Goal: Transaction & Acquisition: Subscribe to service/newsletter

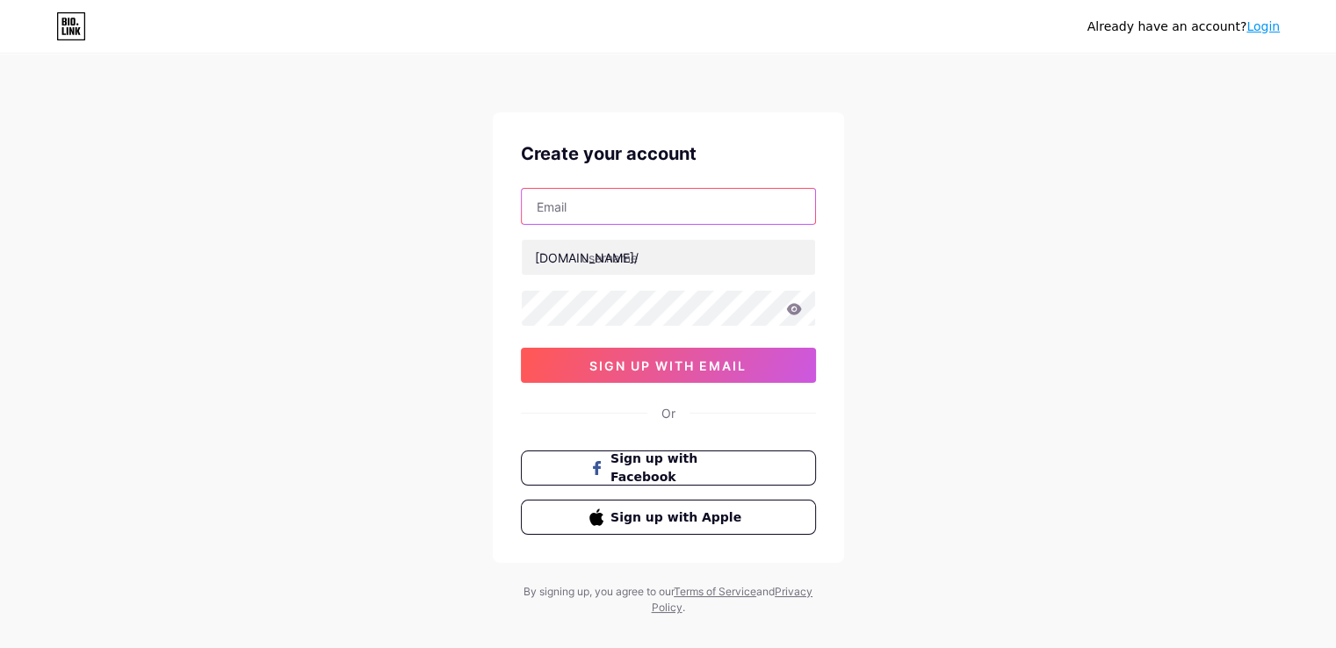
click at [616, 212] on input "text" at bounding box center [668, 206] width 293 height 35
click at [622, 212] on input "text" at bounding box center [668, 206] width 293 height 35
type input "[EMAIL_ADDRESS][DOMAIN_NAME]"
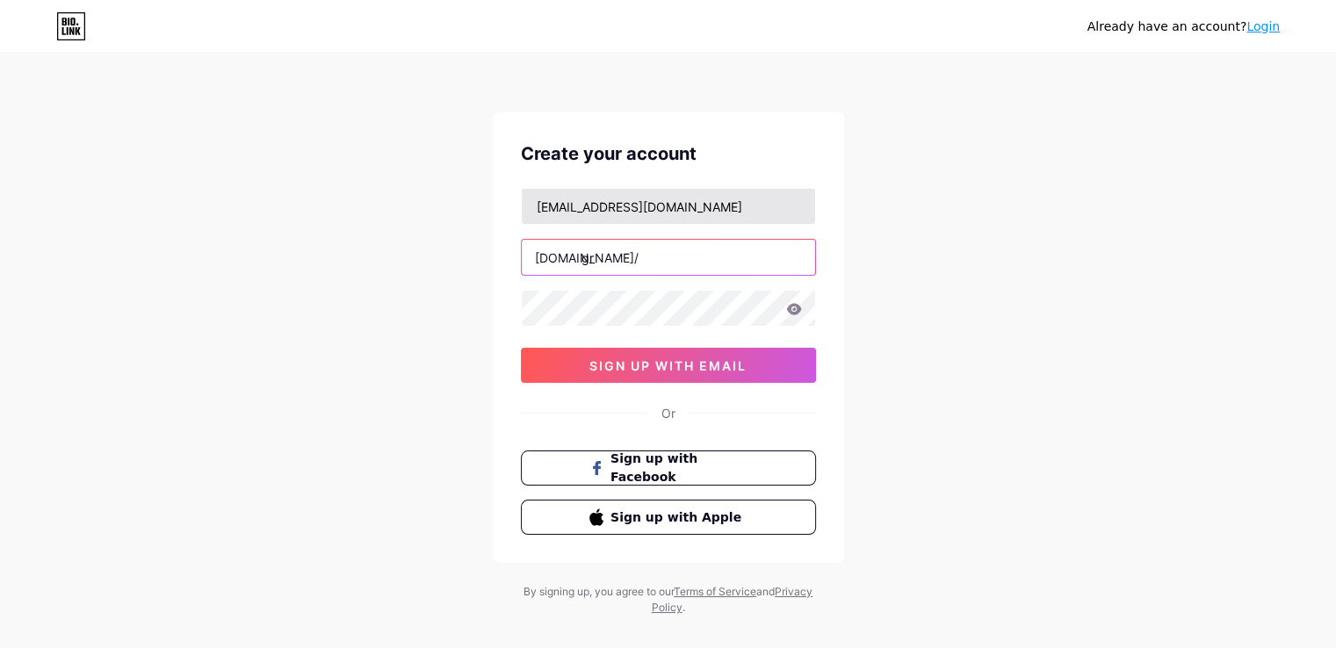
type input "g"
drag, startPoint x: 631, startPoint y: 254, endPoint x: 583, endPoint y: 261, distance: 48.8
click at [583, 261] on input "salgadosgrathi" at bounding box center [668, 257] width 293 height 35
click at [790, 314] on icon at bounding box center [794, 309] width 16 height 12
click at [794, 306] on icon at bounding box center [794, 309] width 16 height 12
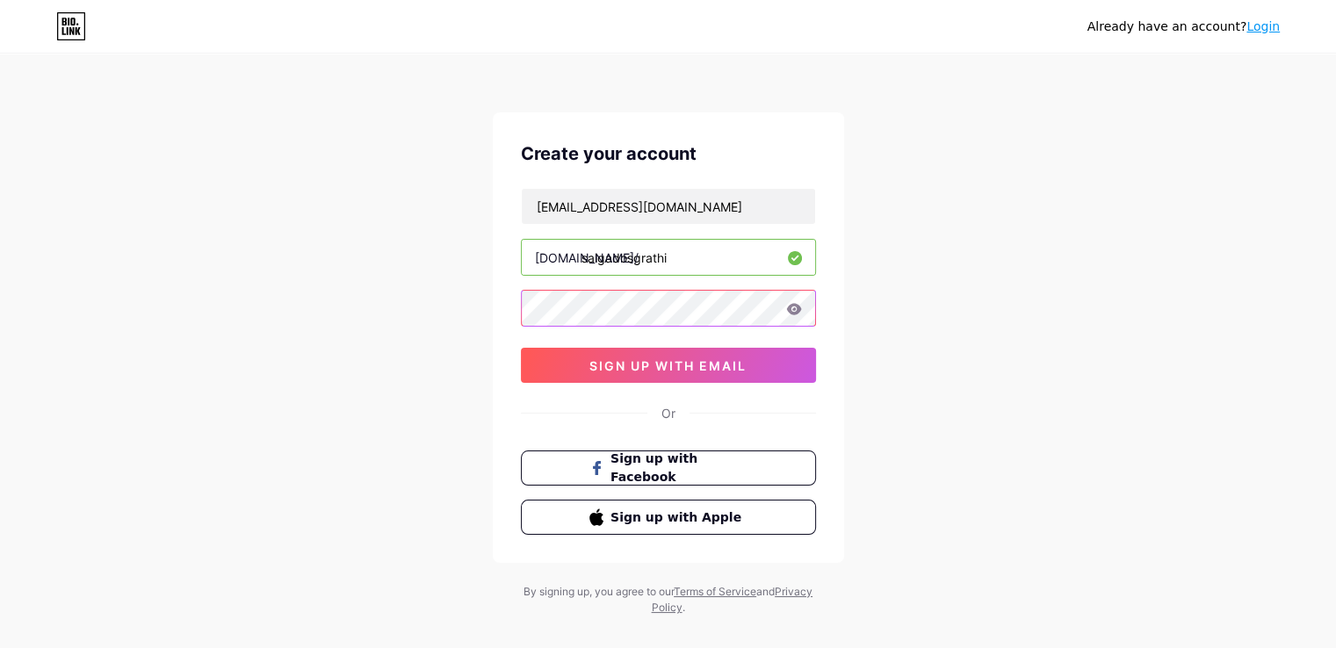
click at [481, 311] on div "Already have an account? Login Create your account [EMAIL_ADDRESS][DOMAIN_NAME]…" at bounding box center [668, 336] width 1336 height 672
drag, startPoint x: 678, startPoint y: 255, endPoint x: 580, endPoint y: 257, distance: 98.4
click at [580, 257] on input "salgadosgrathi" at bounding box center [668, 257] width 293 height 35
type input "grathisalgados"
click at [729, 364] on span "sign up with email" at bounding box center [667, 365] width 157 height 15
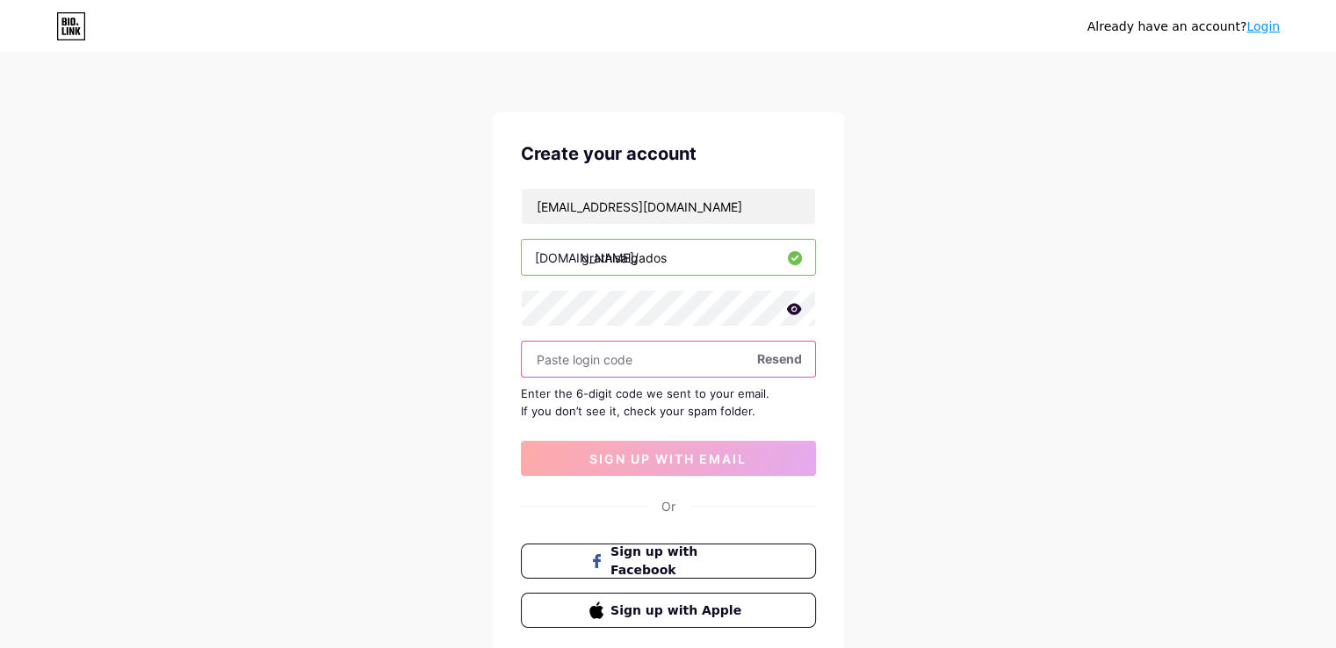
click at [648, 369] on input "text" at bounding box center [668, 359] width 293 height 35
paste input "534878"
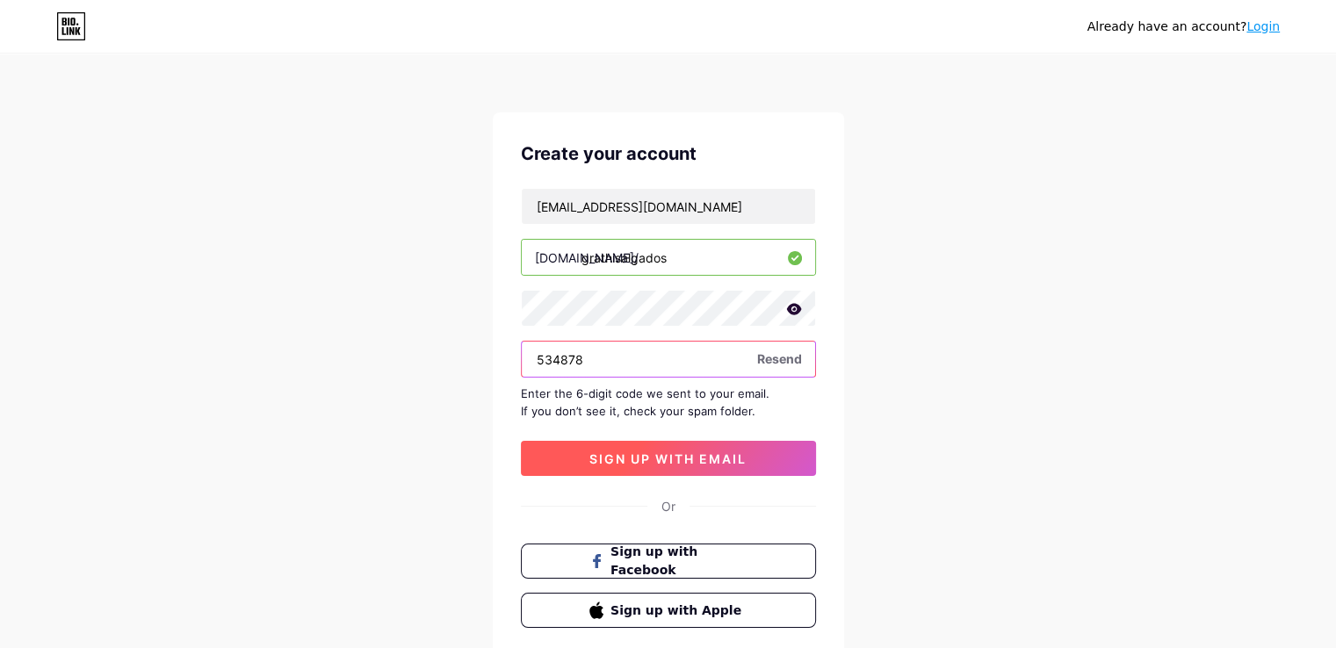
type input "534878"
click at [711, 455] on span "sign up with email" at bounding box center [667, 458] width 157 height 15
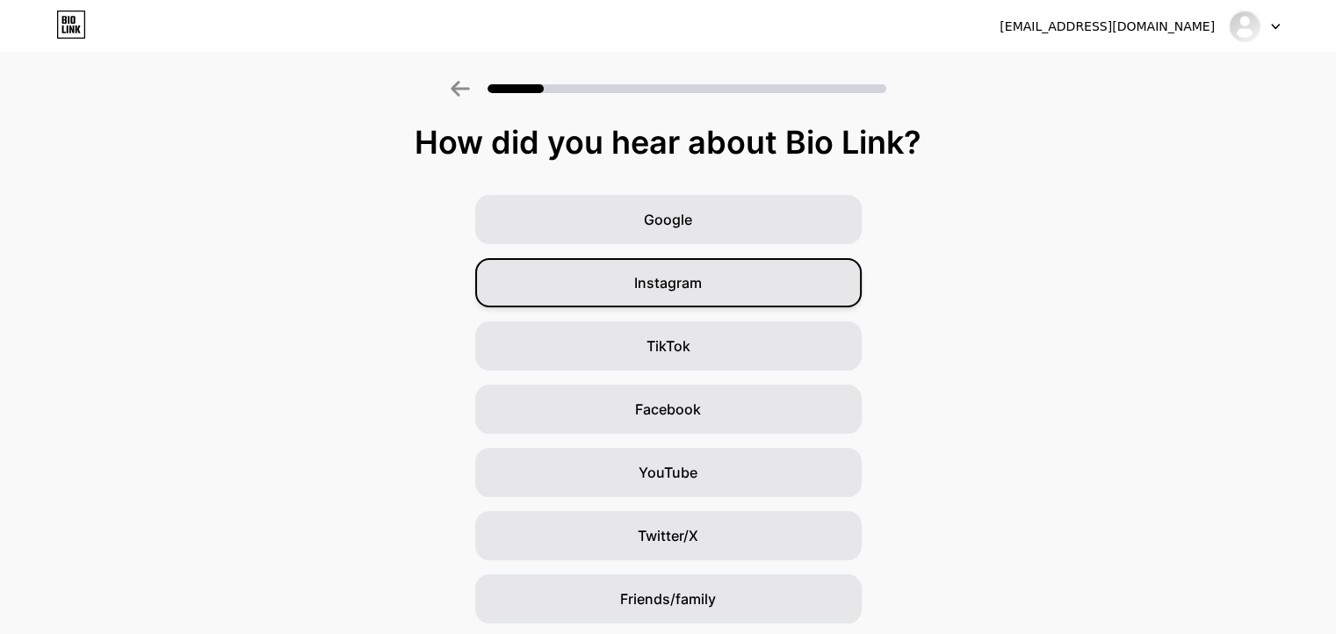
click at [750, 286] on div "Instagram" at bounding box center [668, 282] width 386 height 49
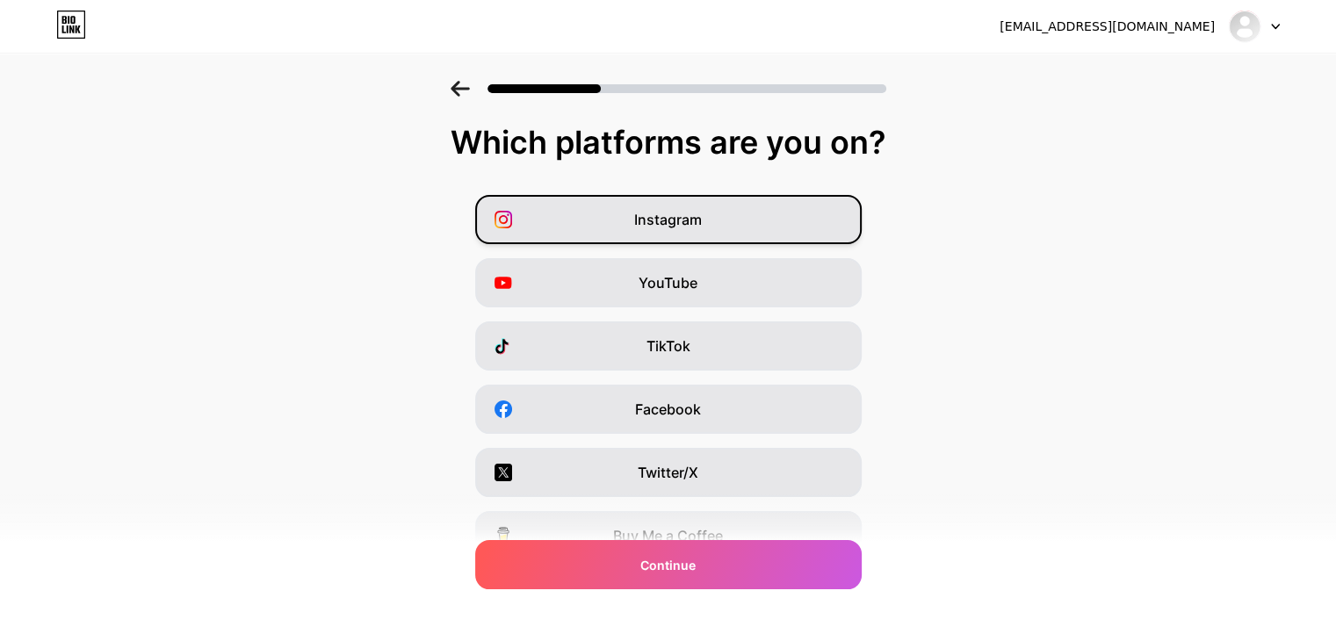
click at [744, 222] on div "Instagram" at bounding box center [668, 219] width 386 height 49
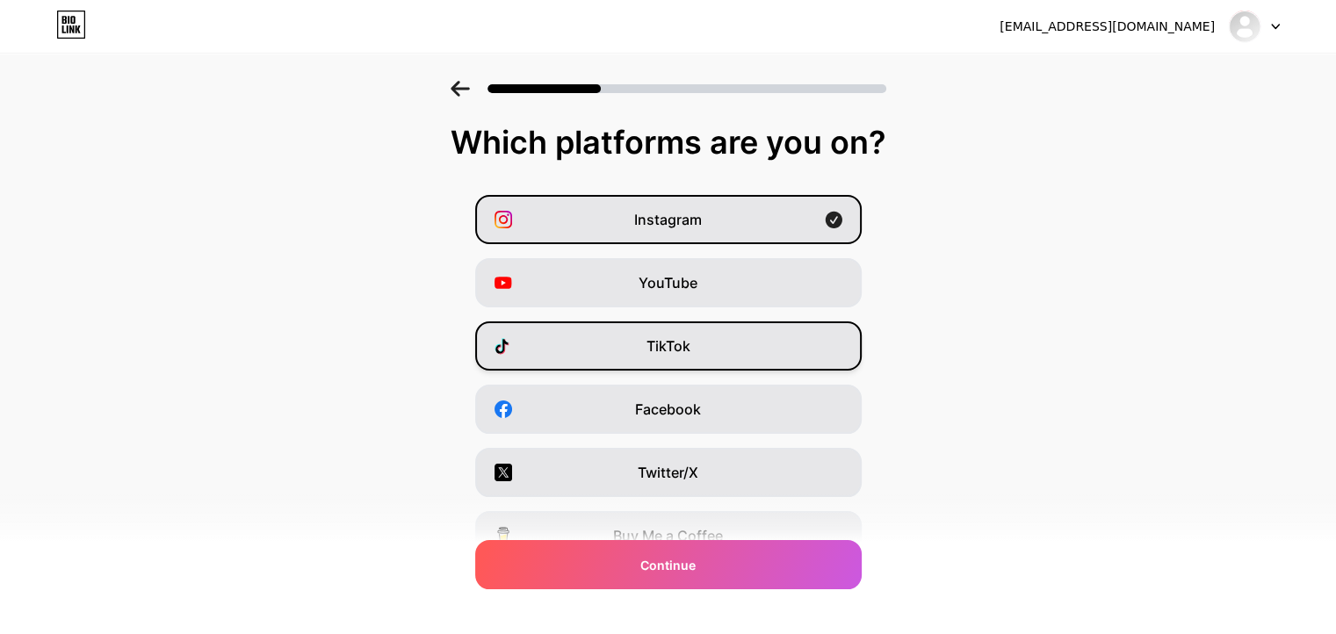
click at [745, 349] on div "TikTok" at bounding box center [668, 345] width 386 height 49
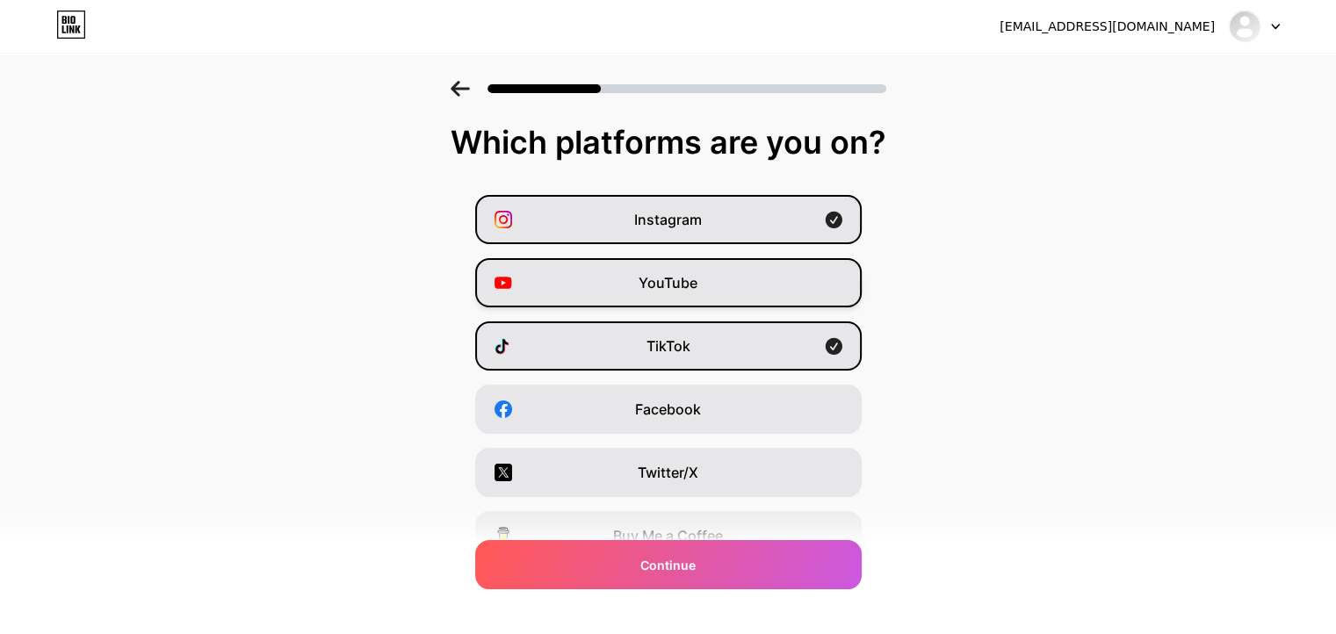
click at [755, 283] on div "YouTube" at bounding box center [668, 282] width 386 height 49
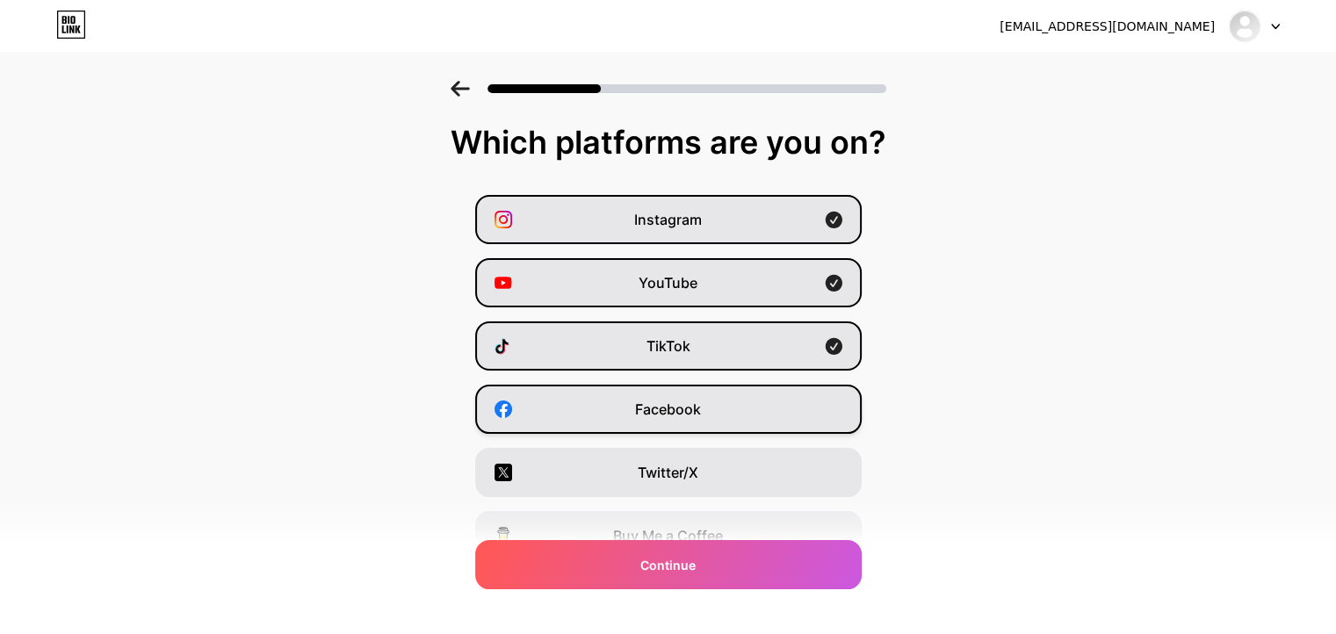
click at [739, 414] on div "Facebook" at bounding box center [668, 409] width 386 height 49
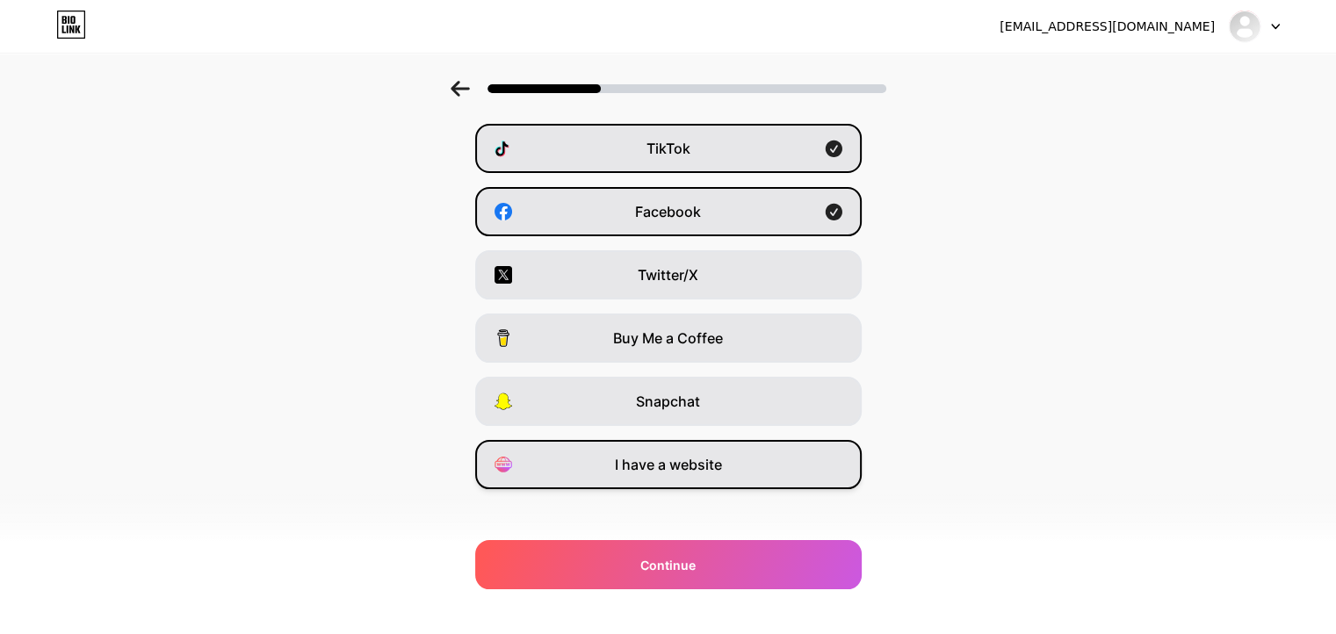
scroll to position [211, 0]
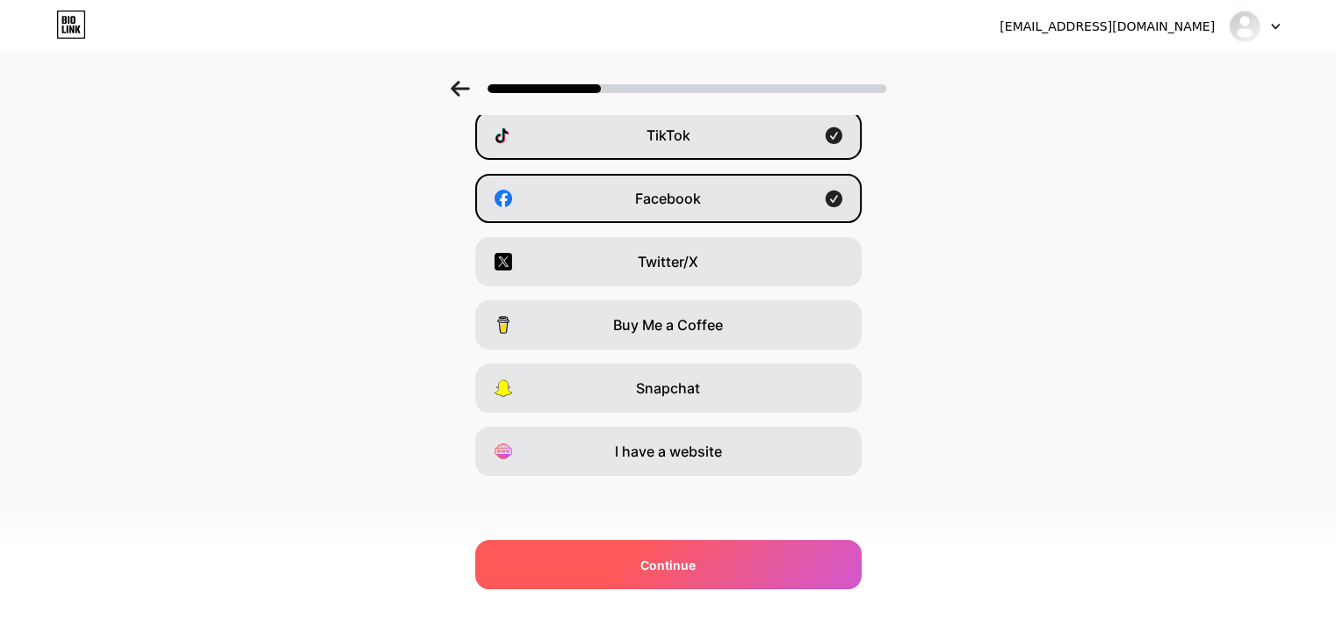
click at [710, 566] on div "Continue" at bounding box center [668, 564] width 386 height 49
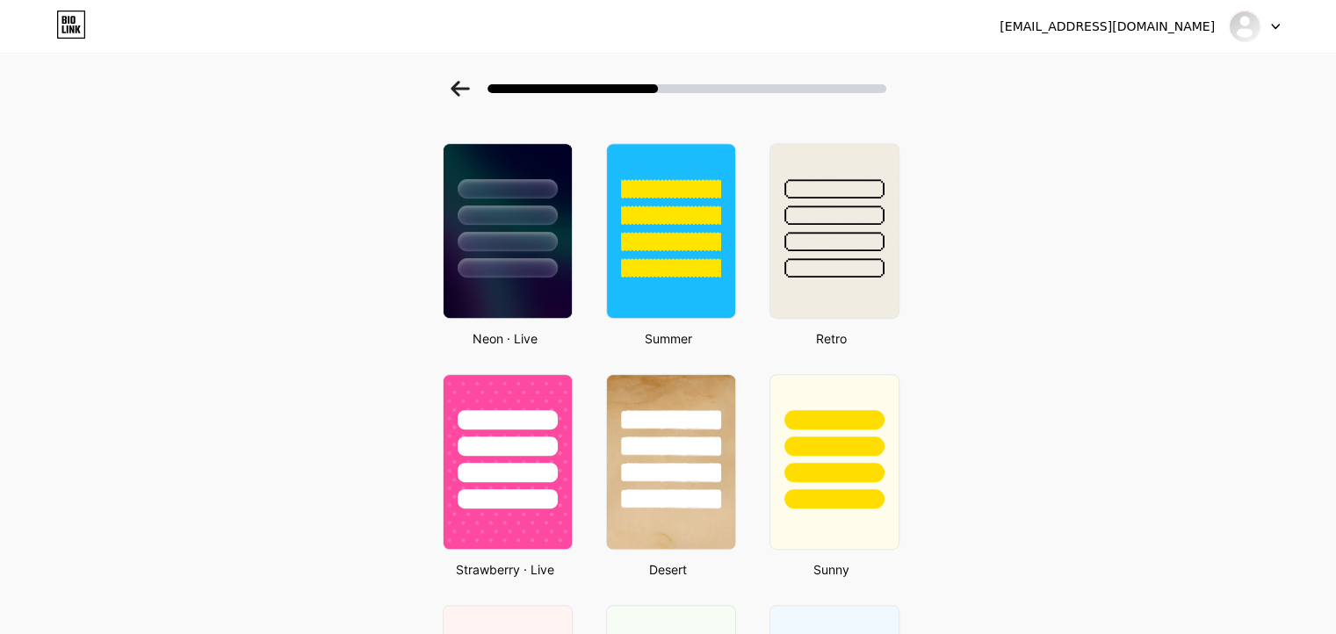
scroll to position [749, 0]
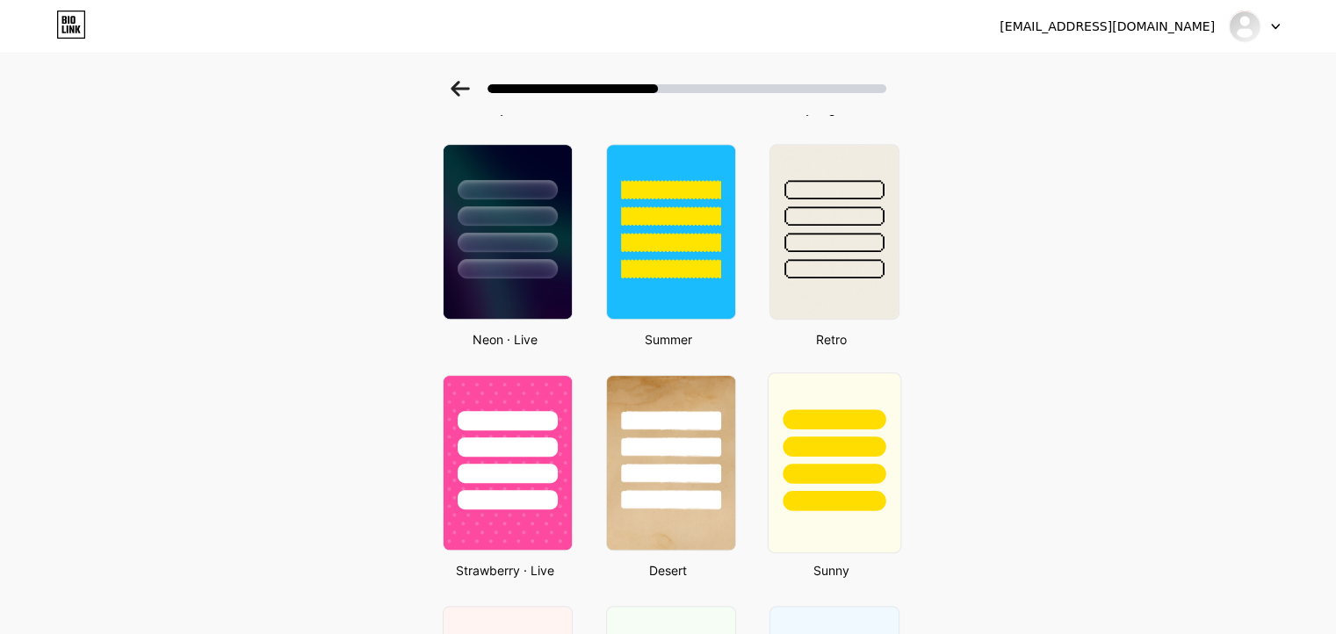
click at [809, 414] on div at bounding box center [833, 419] width 103 height 20
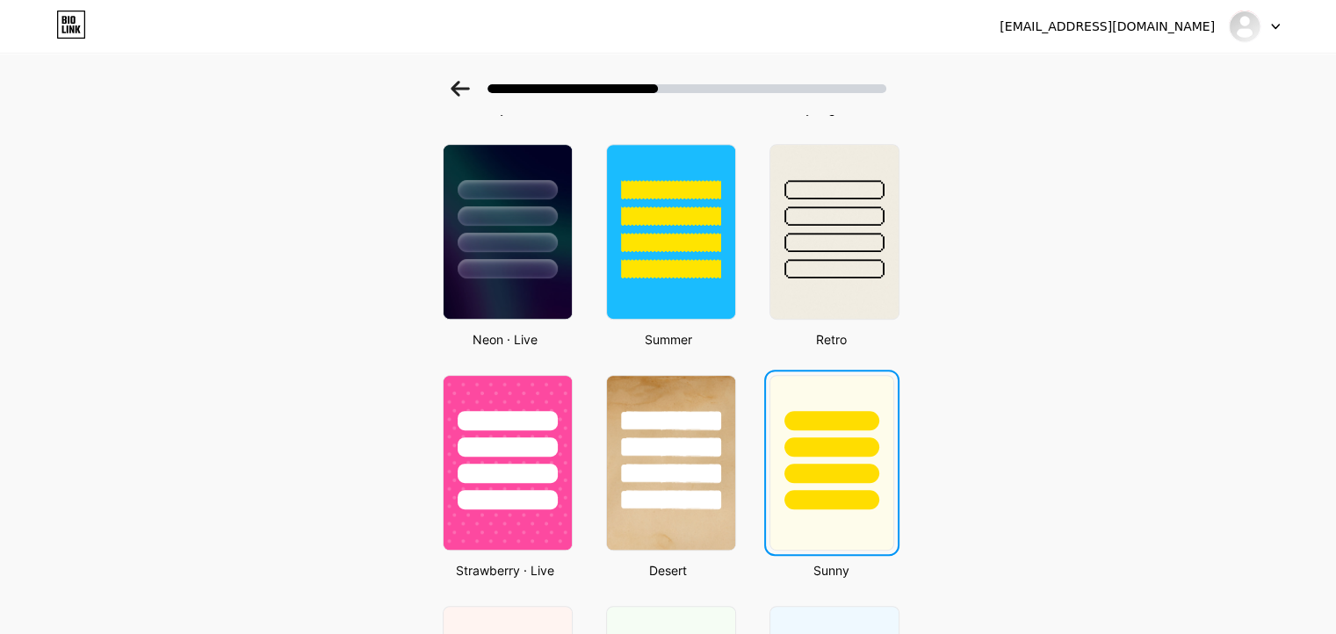
scroll to position [0, 0]
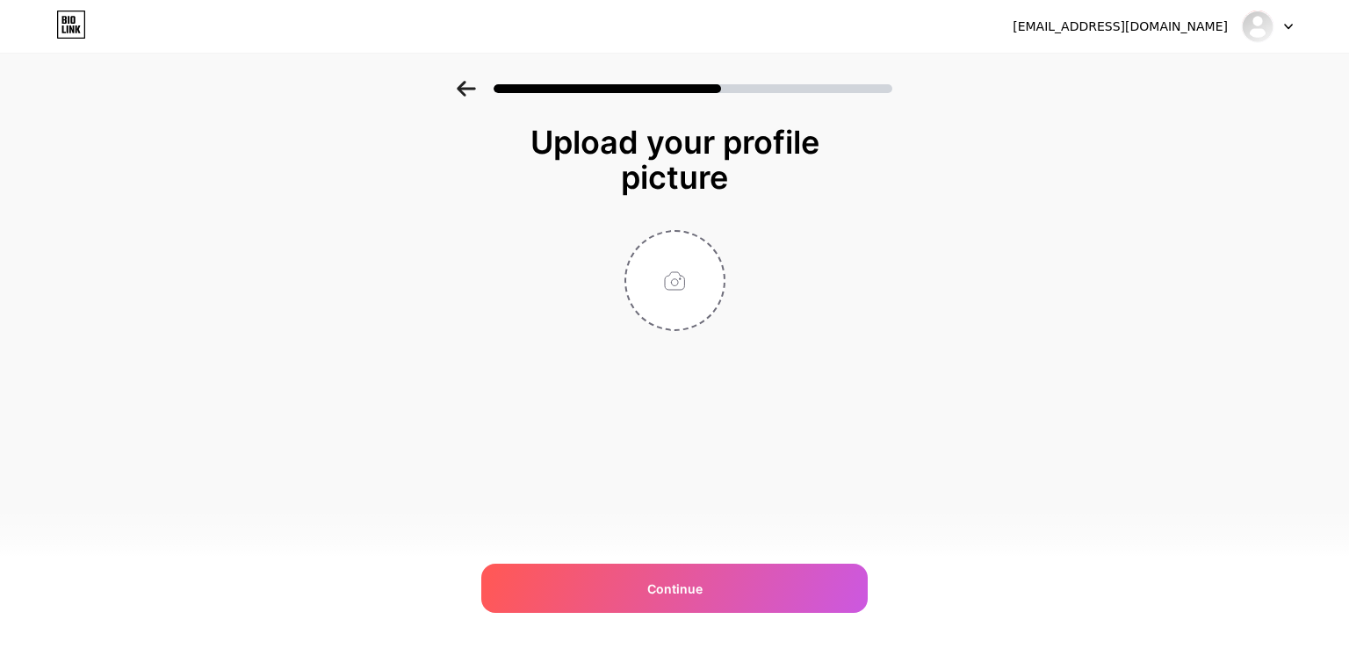
click at [730, 252] on div at bounding box center [674, 280] width 351 height 101
click at [696, 274] on input "file" at bounding box center [674, 280] width 97 height 97
type input "C:\fakepath\02 02.png"
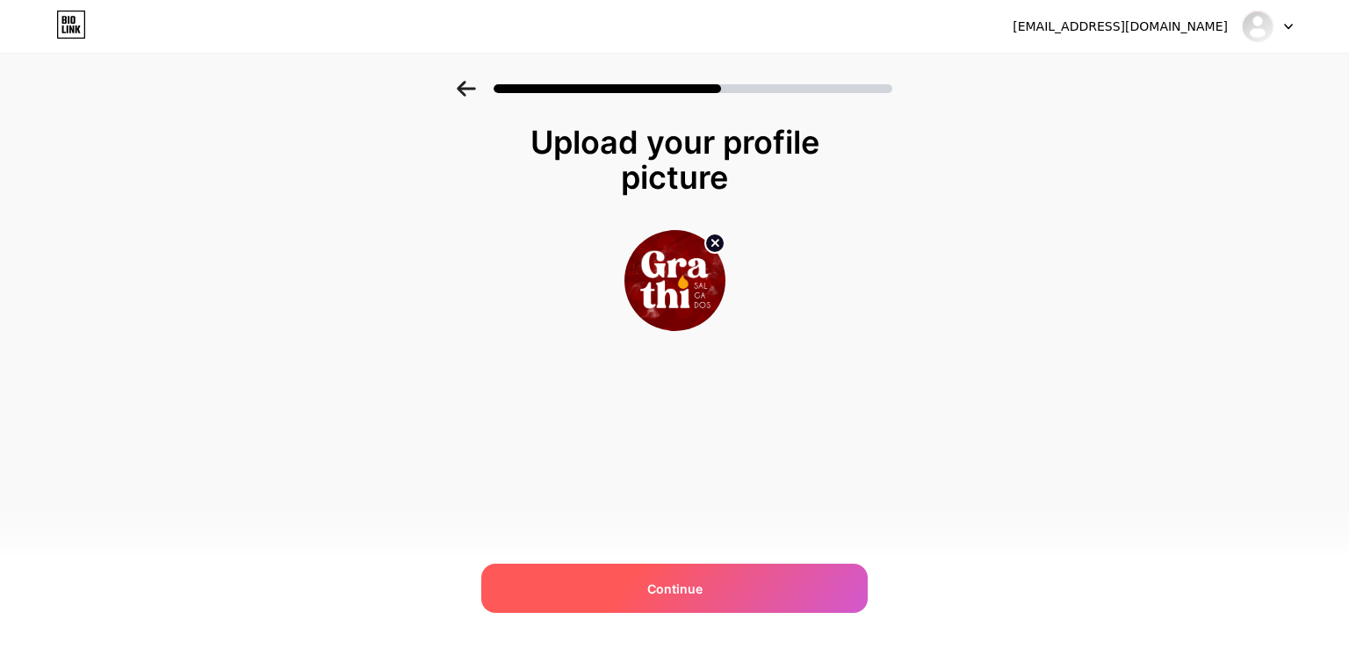
click at [737, 602] on div "Continue" at bounding box center [674, 588] width 386 height 49
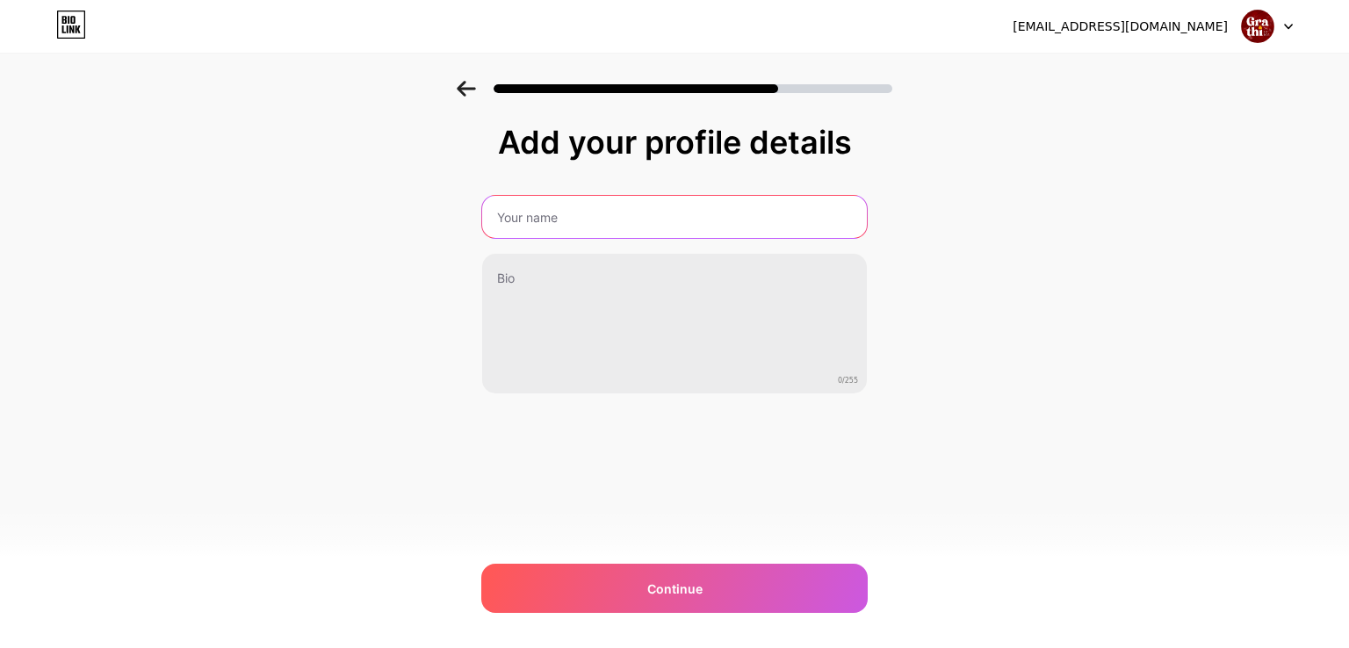
click at [611, 227] on input "text" at bounding box center [674, 217] width 385 height 42
paste input "Fábrica de Salgados de Festa"
type input "Grathi Salgados | Fábrica de Salgados de Festa"
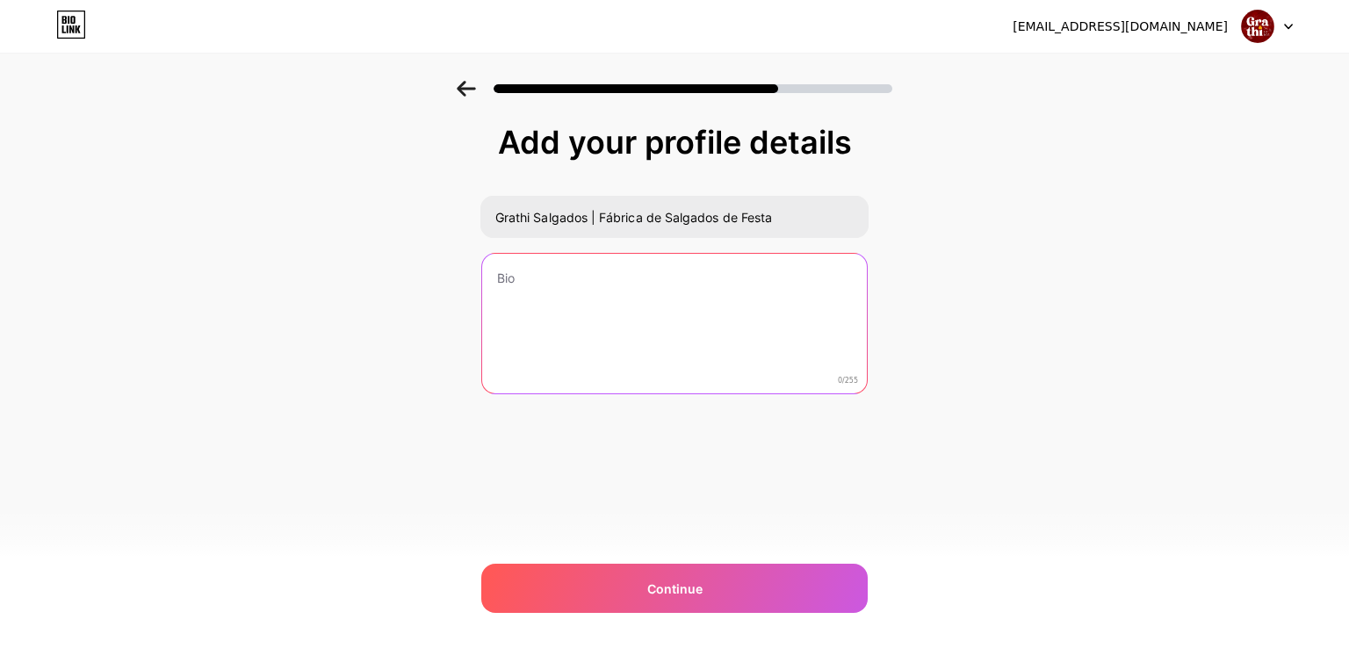
click at [604, 278] on textarea at bounding box center [674, 324] width 385 height 141
drag, startPoint x: 538, startPoint y: 278, endPoint x: 513, endPoint y: 285, distance: 26.2
click at [536, 279] on textarea at bounding box center [674, 324] width 388 height 143
paste textarea "Os Salgados perfeitos para cada ocasião! 🥰 🔥❄ Salgados de festa fritos e congel…"
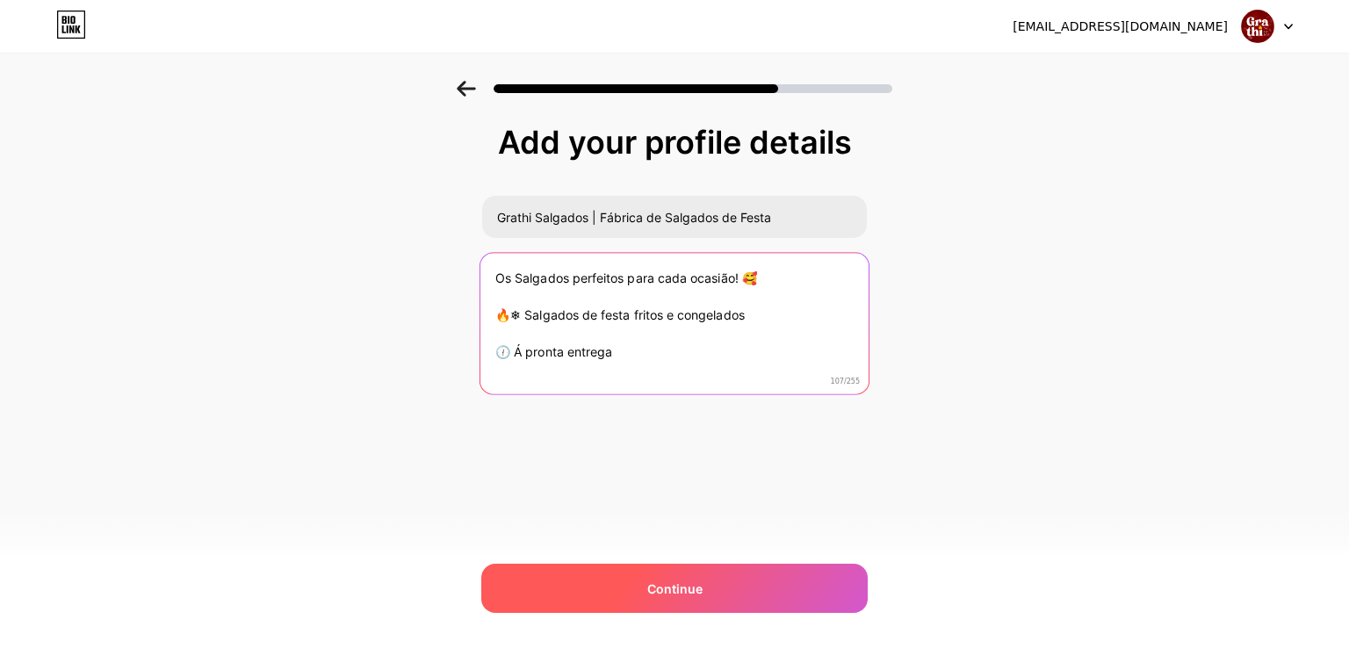
type textarea "Os Salgados perfeitos para cada ocasião! 🥰 🔥❄ Salgados de festa fritos e congel…"
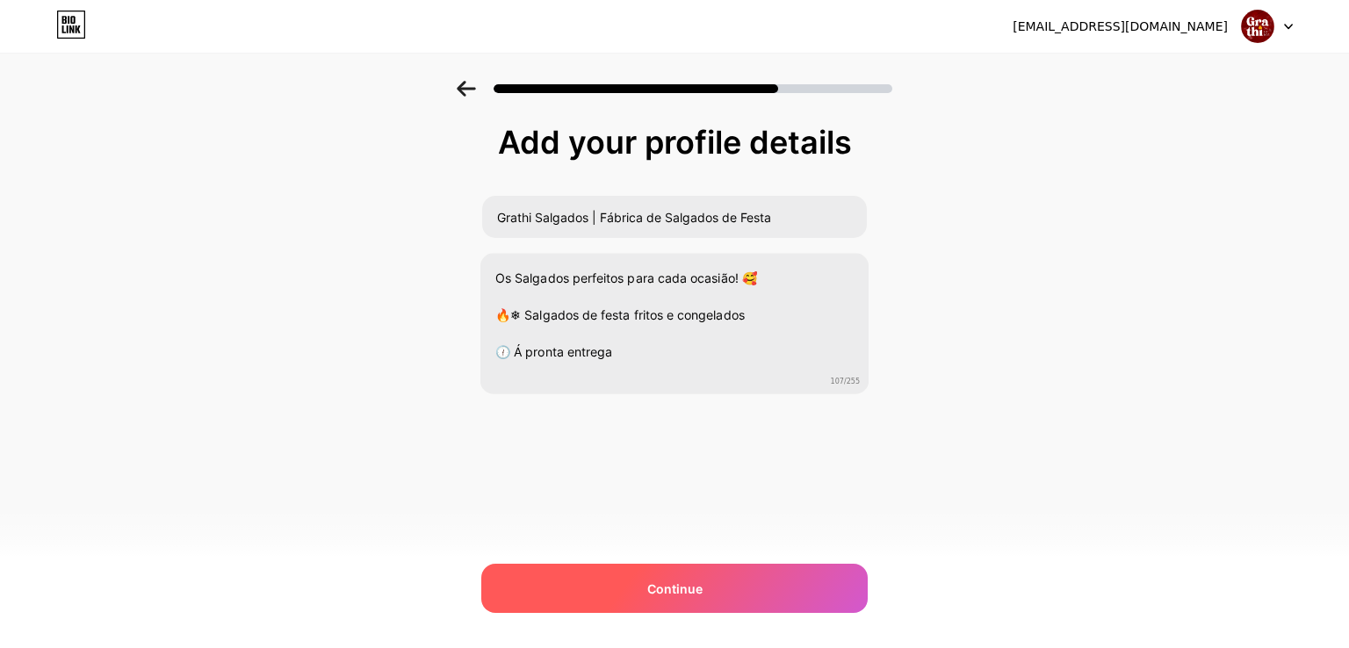
click at [678, 588] on span "Continue" at bounding box center [674, 589] width 55 height 18
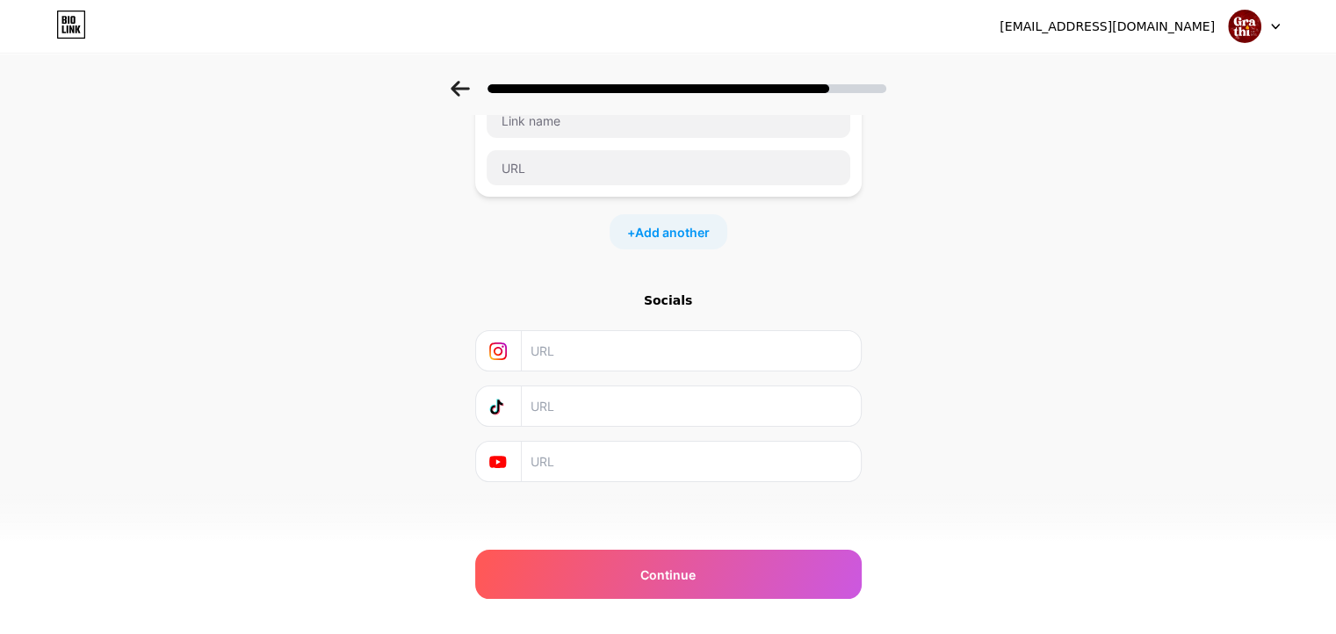
scroll to position [132, 0]
click at [638, 355] on input "text" at bounding box center [689, 348] width 319 height 40
click at [638, 345] on input "text" at bounding box center [689, 348] width 319 height 40
paste input "[URL][DOMAIN_NAME]"
type input "[URL][DOMAIN_NAME]"
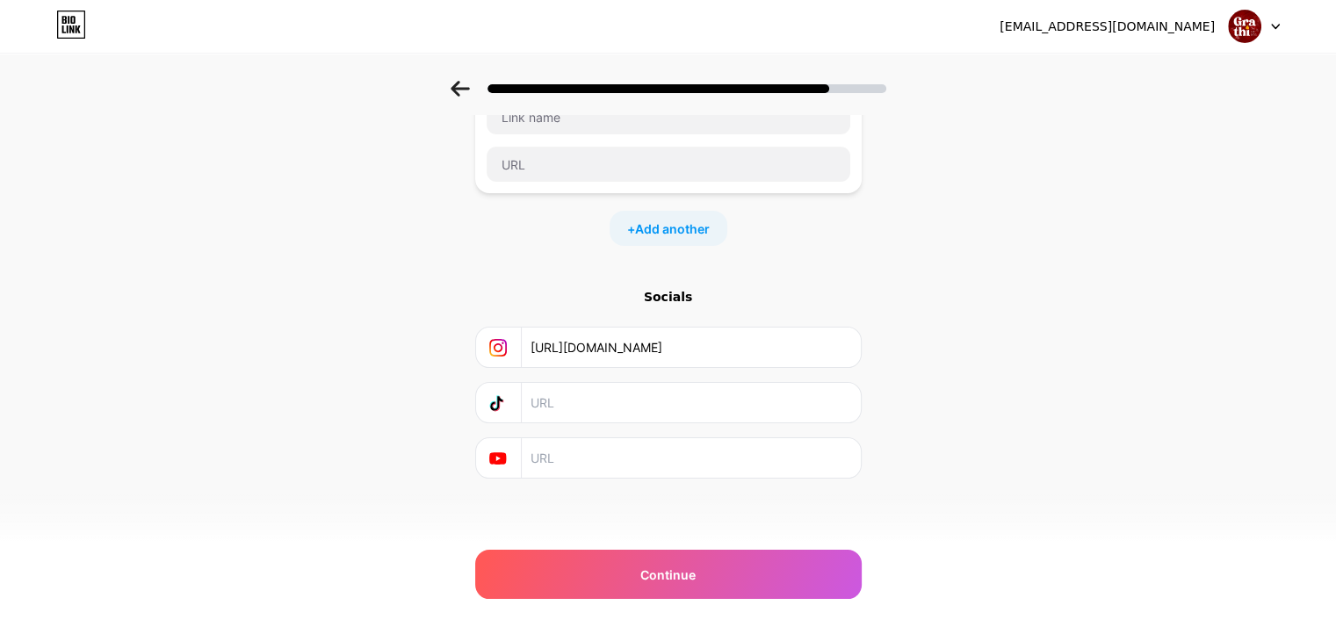
click at [638, 400] on input "text" at bounding box center [689, 403] width 319 height 40
paste input "[URL][DOMAIN_NAME]"
type input "[URL][DOMAIN_NAME]"
click at [638, 465] on input "text" at bounding box center [689, 458] width 319 height 40
paste input "[URL][DOMAIN_NAME]"
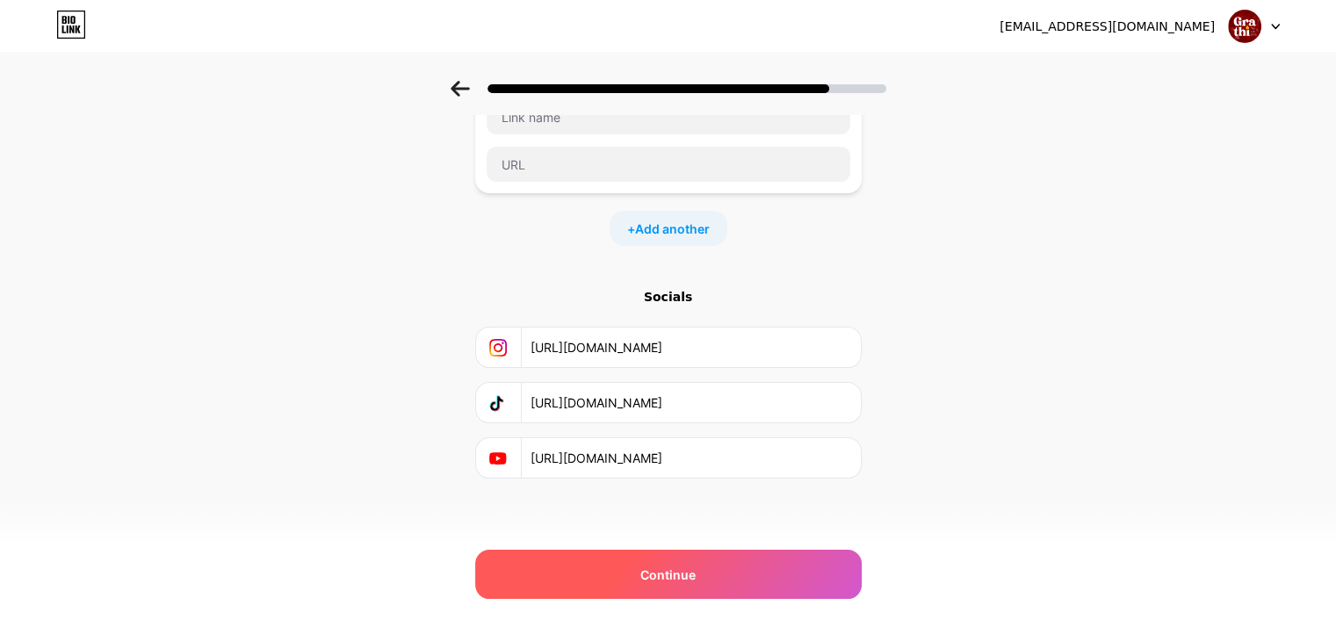
type input "[URL][DOMAIN_NAME]"
click at [715, 580] on div "Continue" at bounding box center [668, 574] width 386 height 49
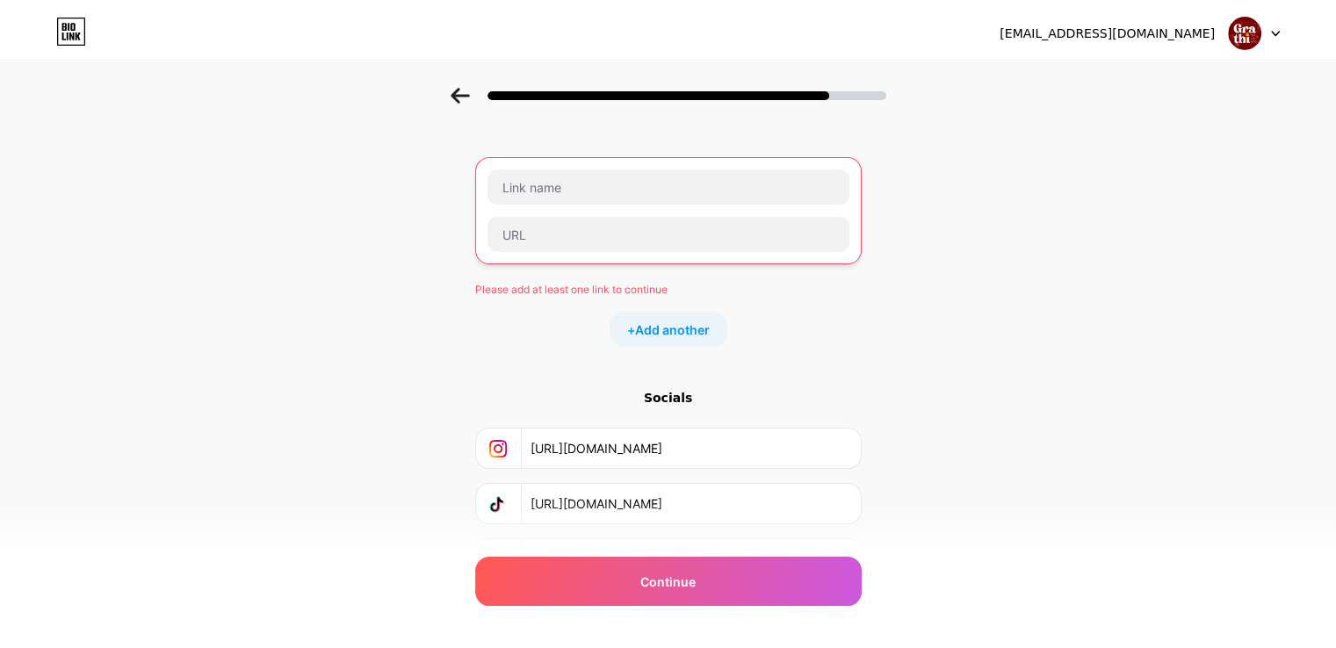
scroll to position [0, 0]
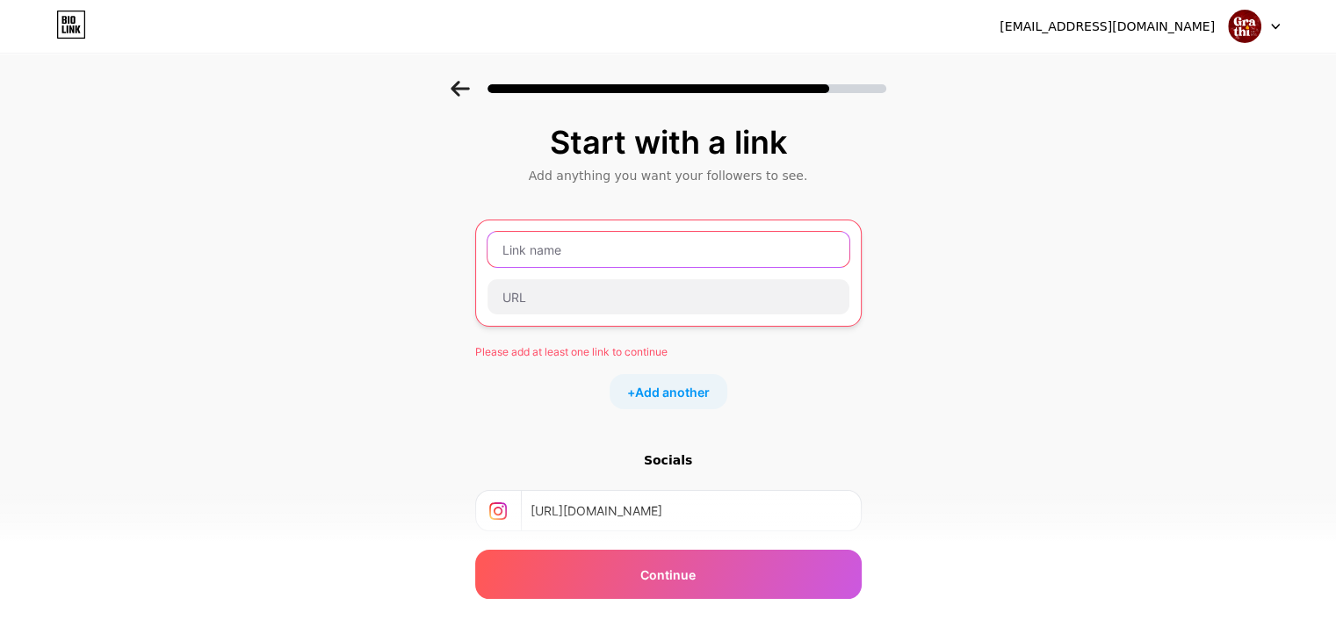
click at [576, 244] on input "text" at bounding box center [668, 249] width 362 height 35
click at [636, 250] on input "text" at bounding box center [668, 249] width 362 height 35
paste input "[URL][DOMAIN_NAME]"
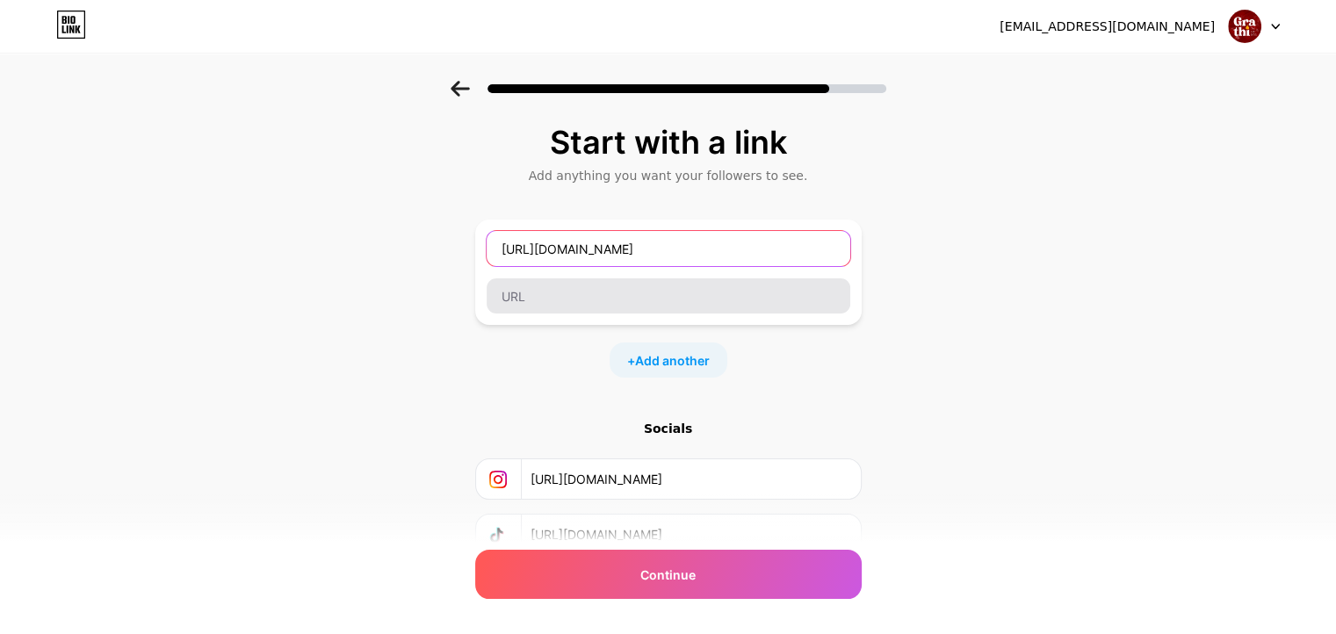
type input "[URL][DOMAIN_NAME]"
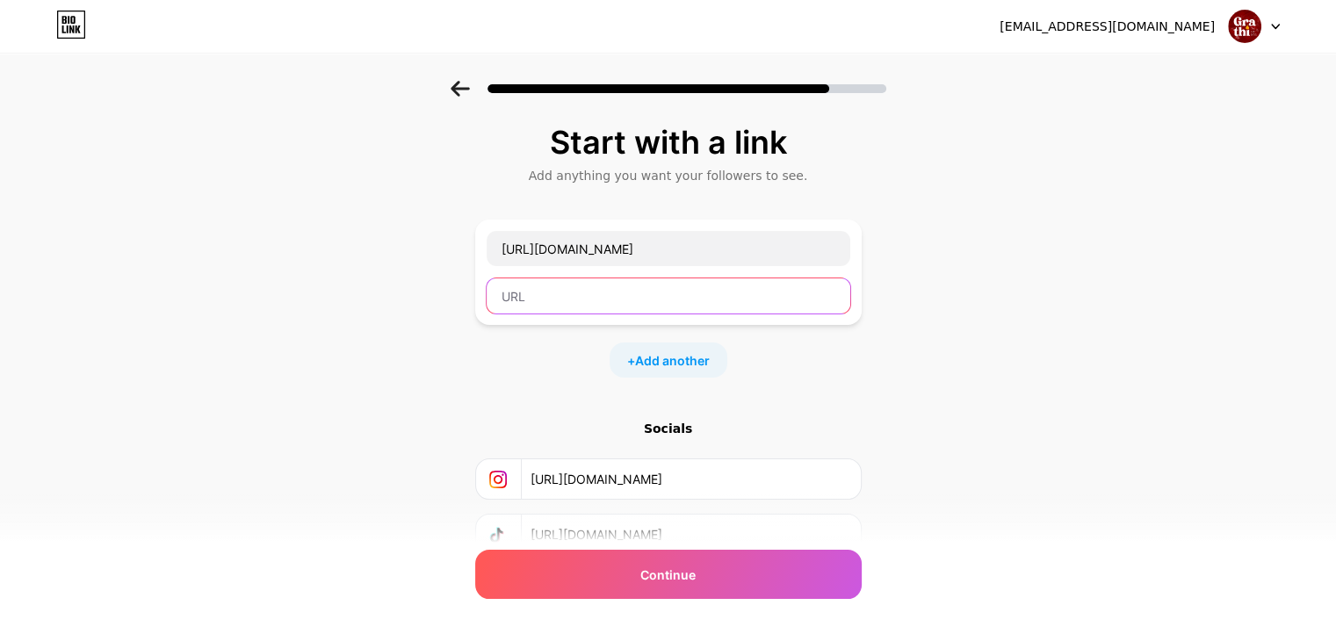
click at [684, 292] on input "text" at bounding box center [669, 295] width 364 height 35
paste input "[URL][DOMAIN_NAME]"
type input "[URL][DOMAIN_NAME]"
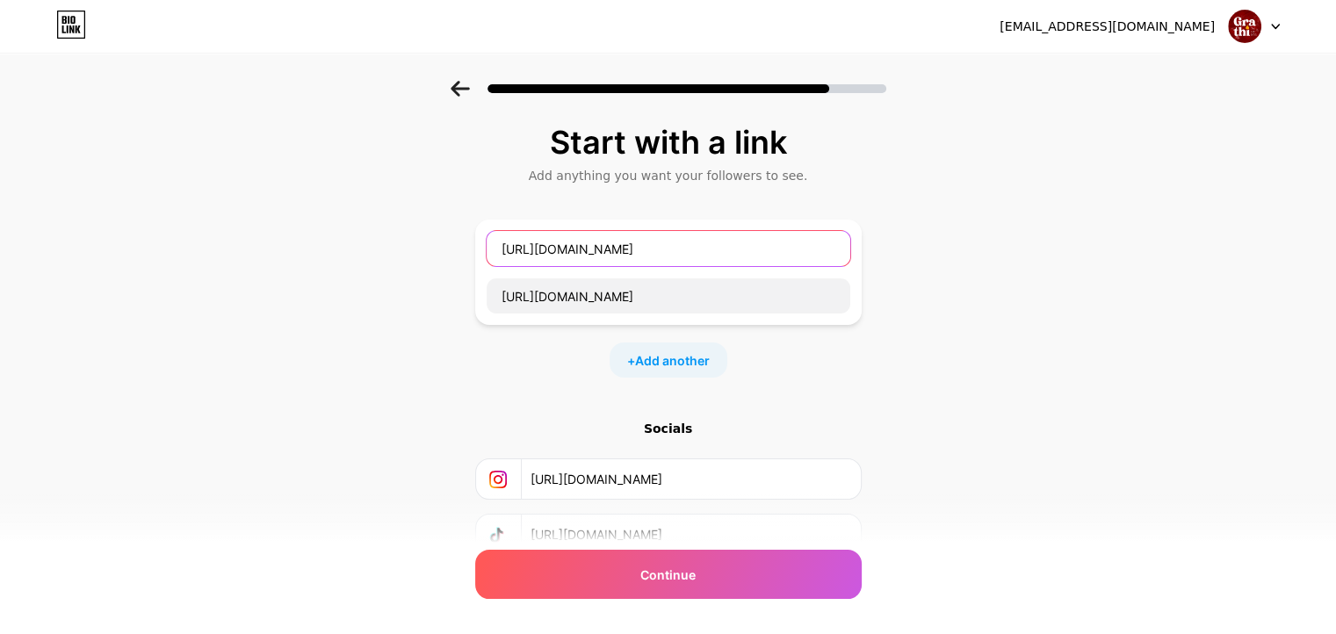
drag, startPoint x: 738, startPoint y: 254, endPoint x: 478, endPoint y: 241, distance: 260.3
click at [478, 241] on div "Start with a link Add anything you want your followers to see. [URL][DOMAIN_NAM…" at bounding box center [668, 389] width 1336 height 617
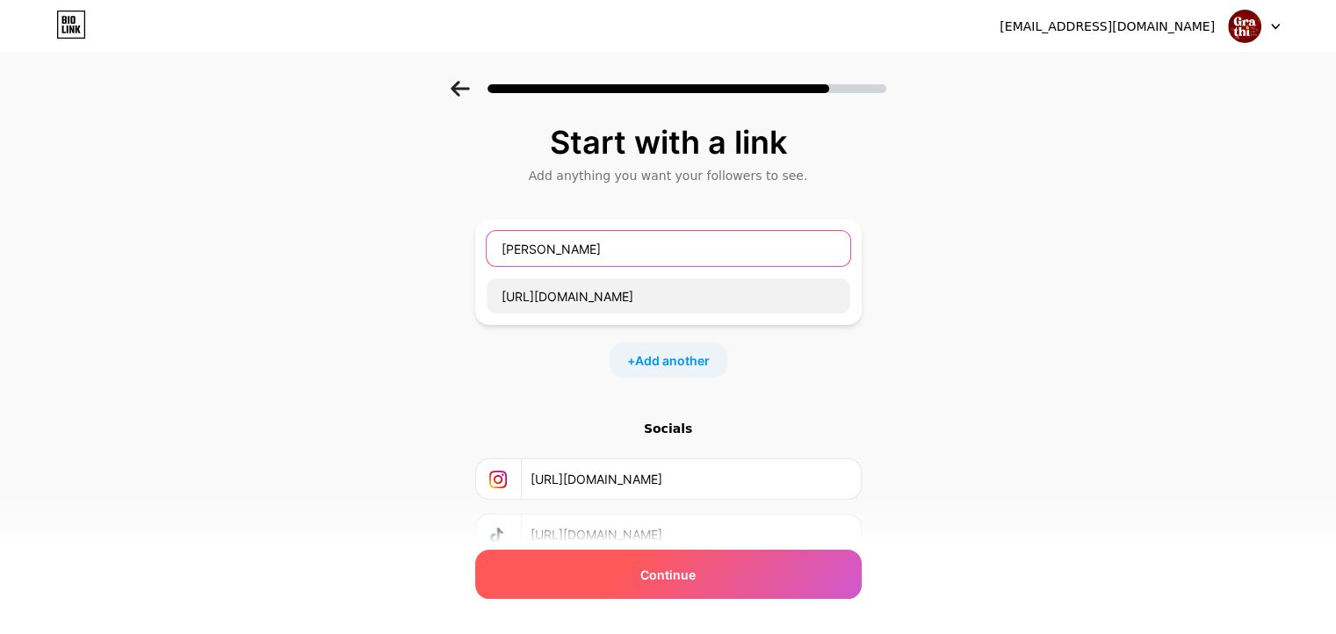
type input "[PERSON_NAME]"
click at [727, 588] on div "Continue" at bounding box center [668, 574] width 386 height 49
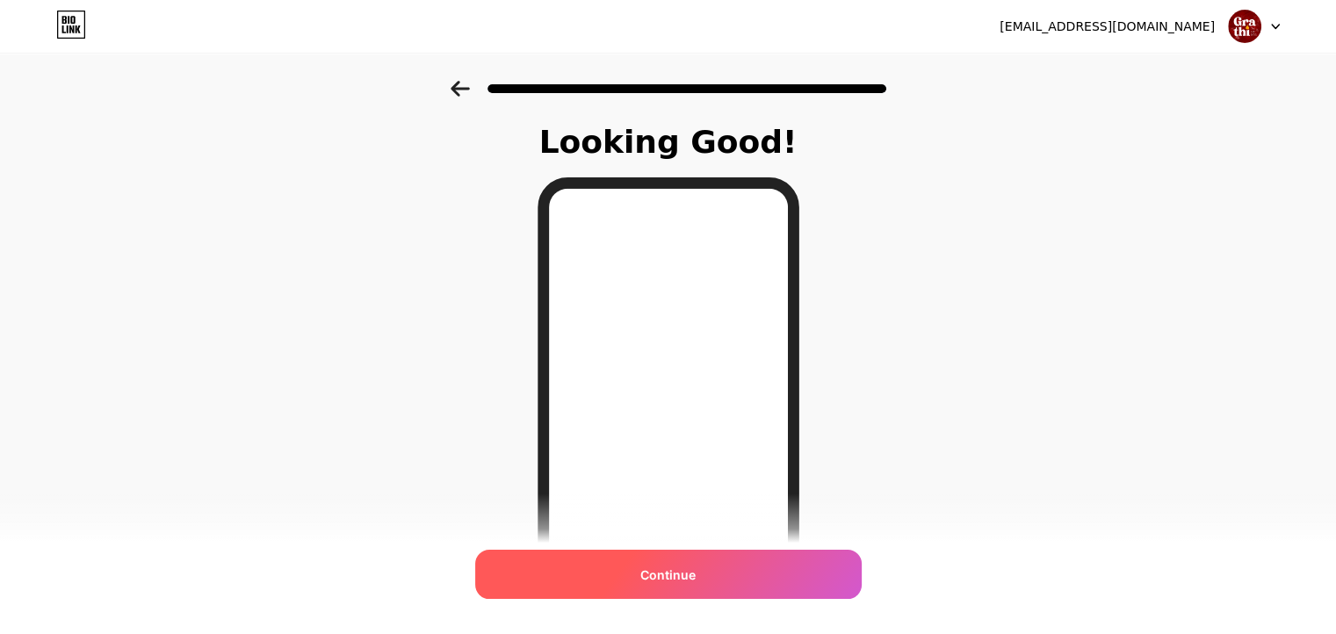
click at [729, 574] on div "Continue" at bounding box center [668, 574] width 386 height 49
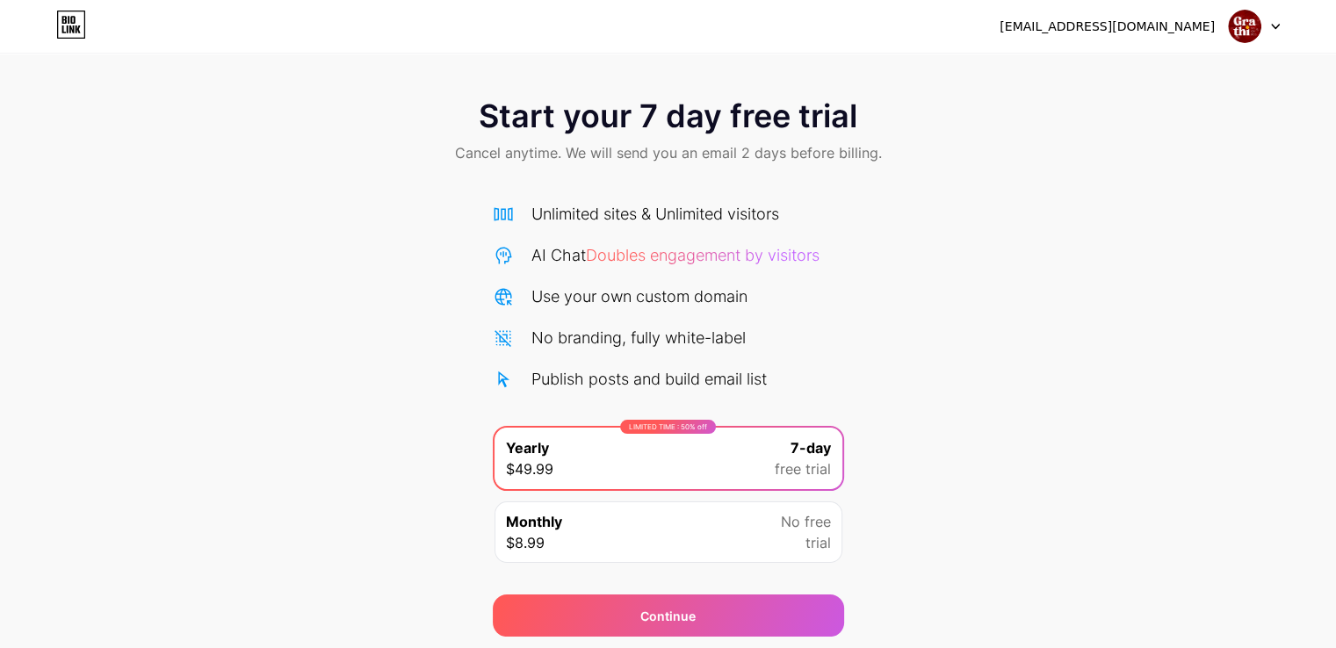
scroll to position [58, 0]
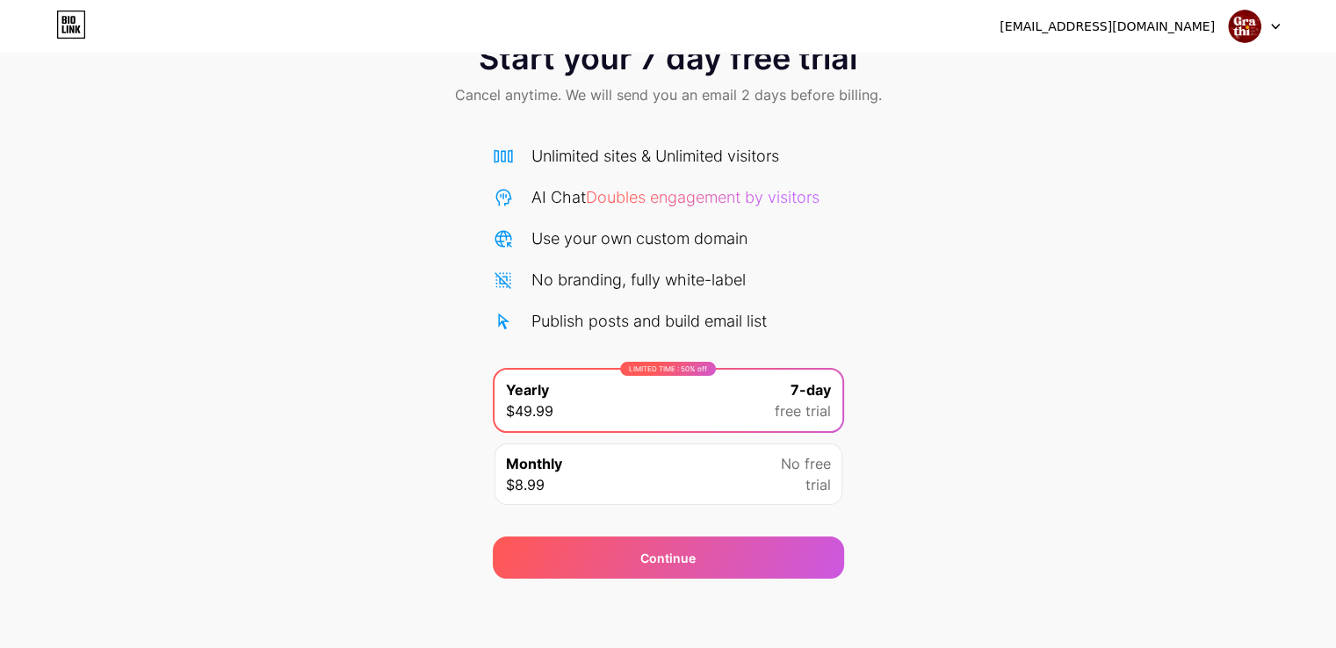
click at [717, 463] on div "Monthly $8.99 No free trial" at bounding box center [668, 473] width 348 height 61
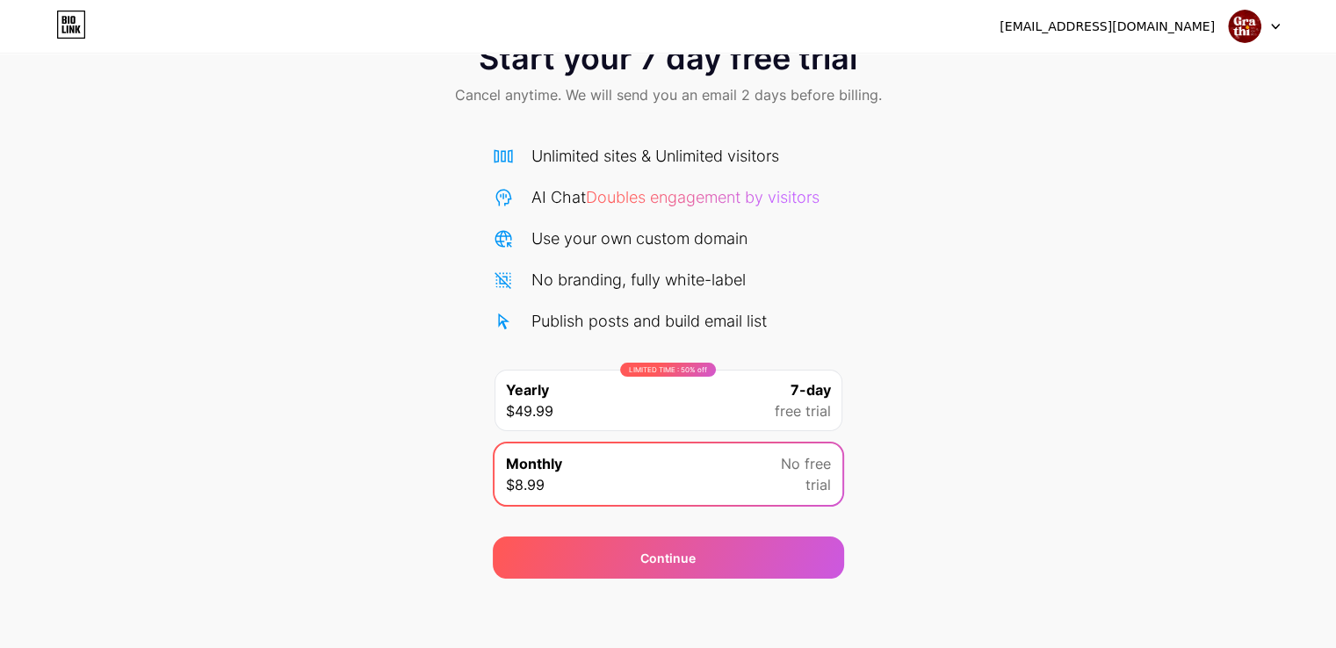
click at [724, 374] on div "LIMITED TIME : 50% off Yearly $49.99 7-day free trial" at bounding box center [668, 400] width 348 height 61
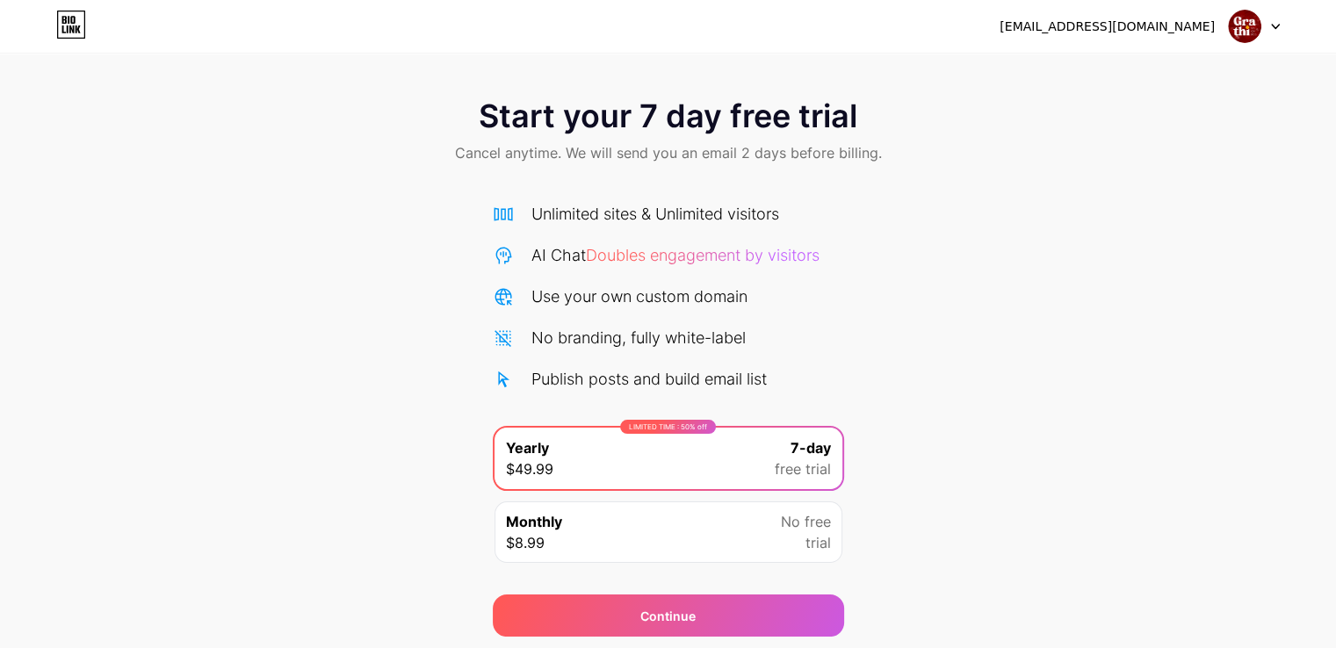
scroll to position [0, 0]
click at [710, 162] on span "Cancel anytime. We will send you an email 2 days before billing." at bounding box center [668, 152] width 427 height 21
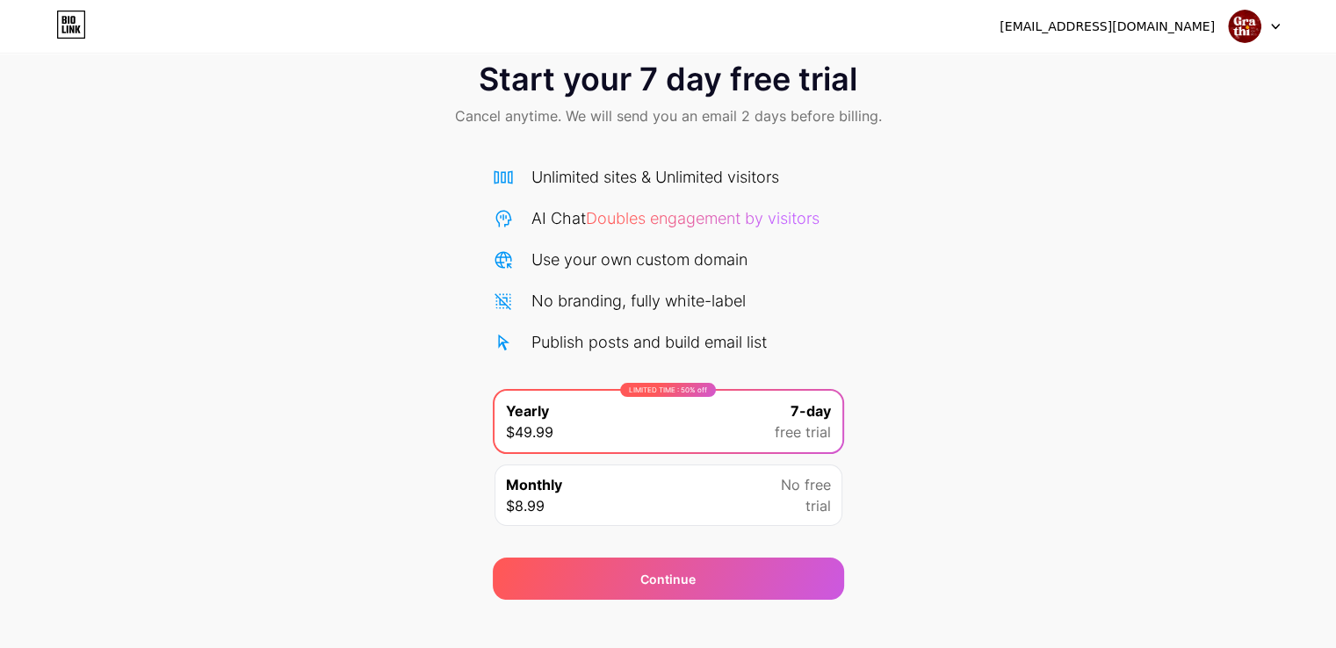
scroll to position [58, 0]
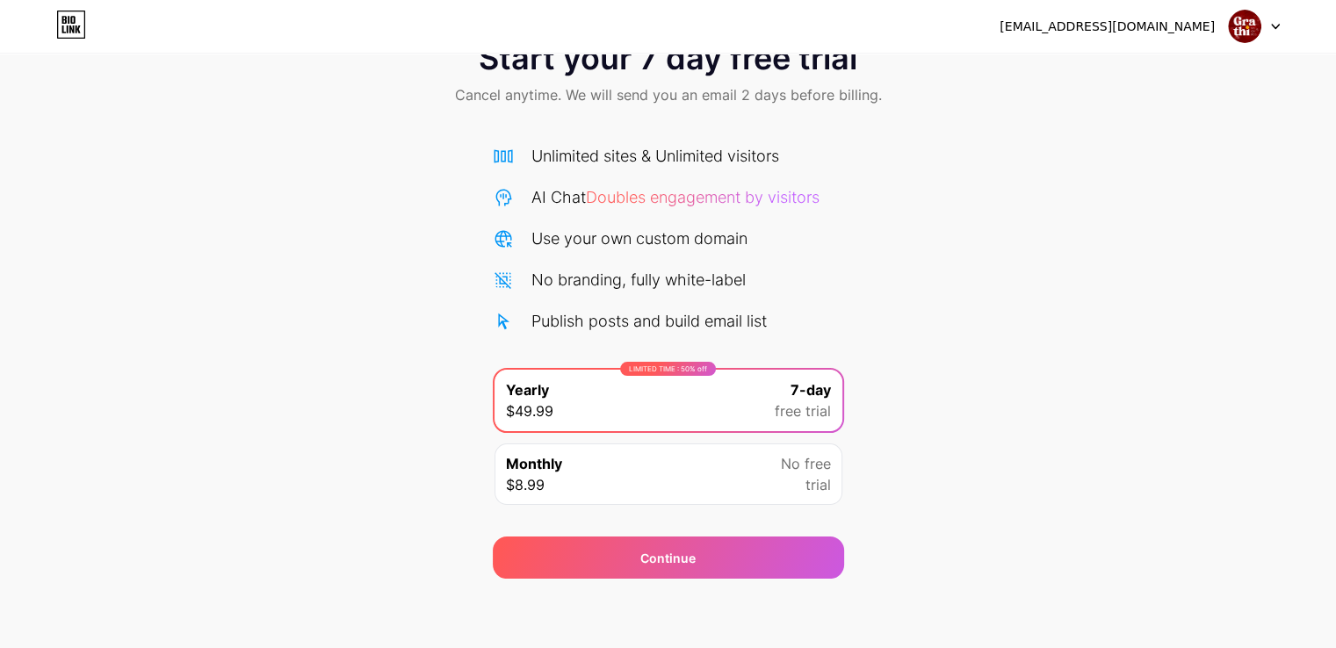
click at [760, 458] on div "Monthly $8.99 No free trial" at bounding box center [668, 473] width 348 height 61
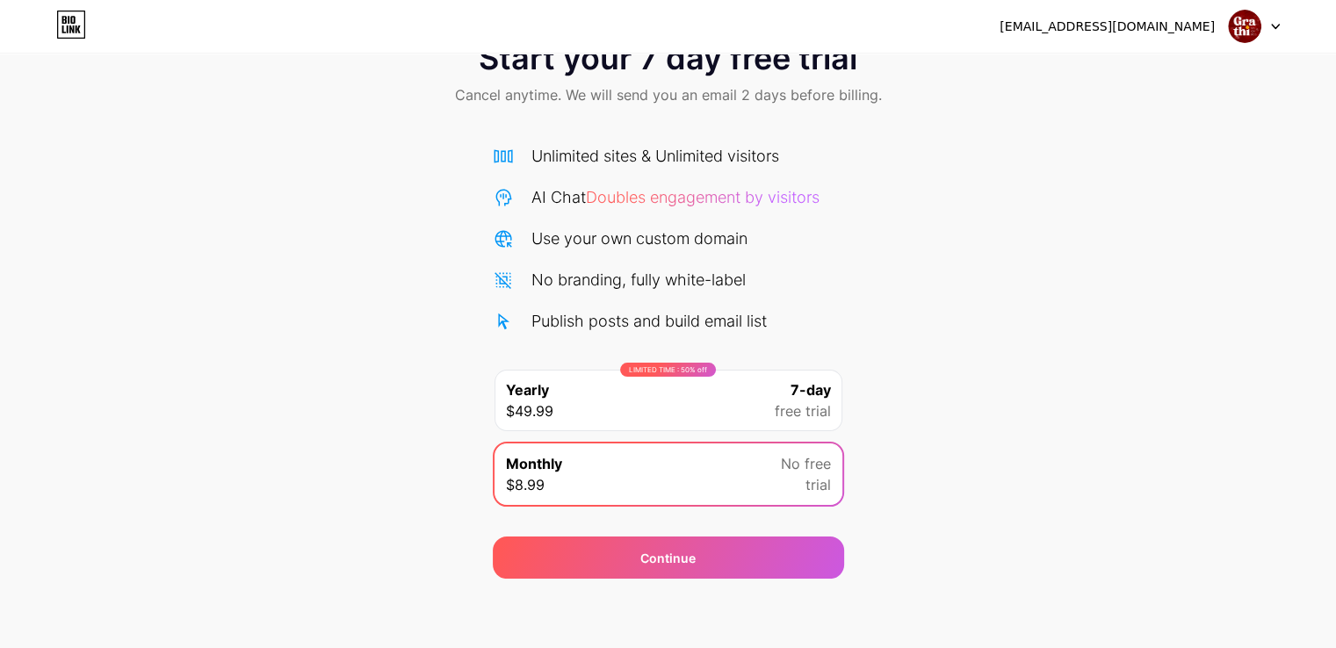
click at [767, 387] on div "LIMITED TIME : 50% off Yearly $49.99 7-day free trial" at bounding box center [668, 400] width 348 height 61
